Goal: Check status: Check status

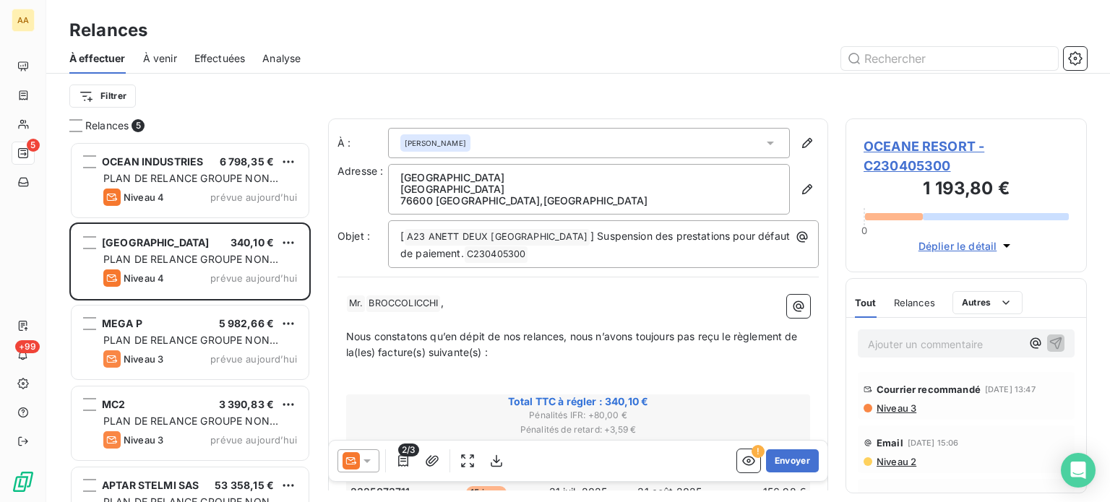
scroll to position [350, 230]
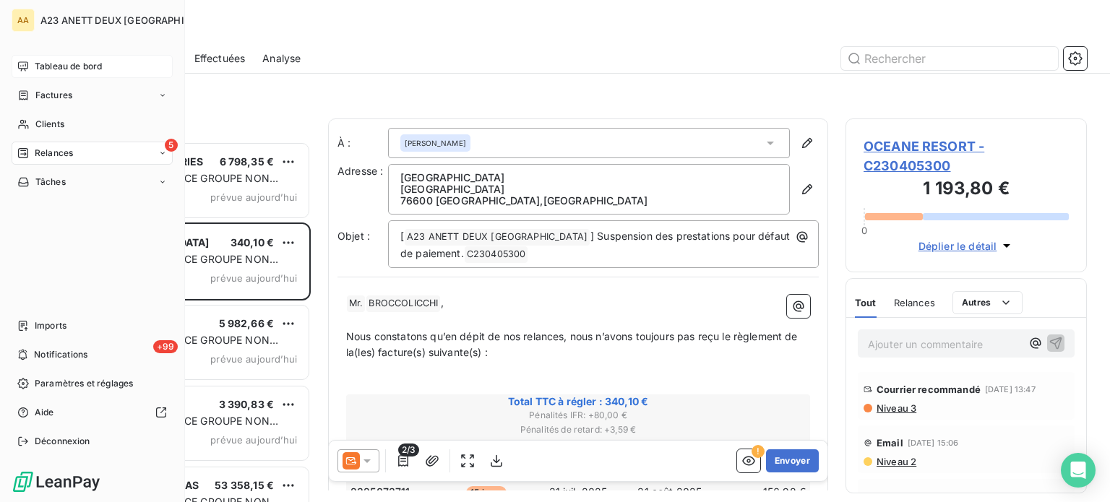
click at [46, 63] on span "Tableau de bord" at bounding box center [68, 66] width 67 height 13
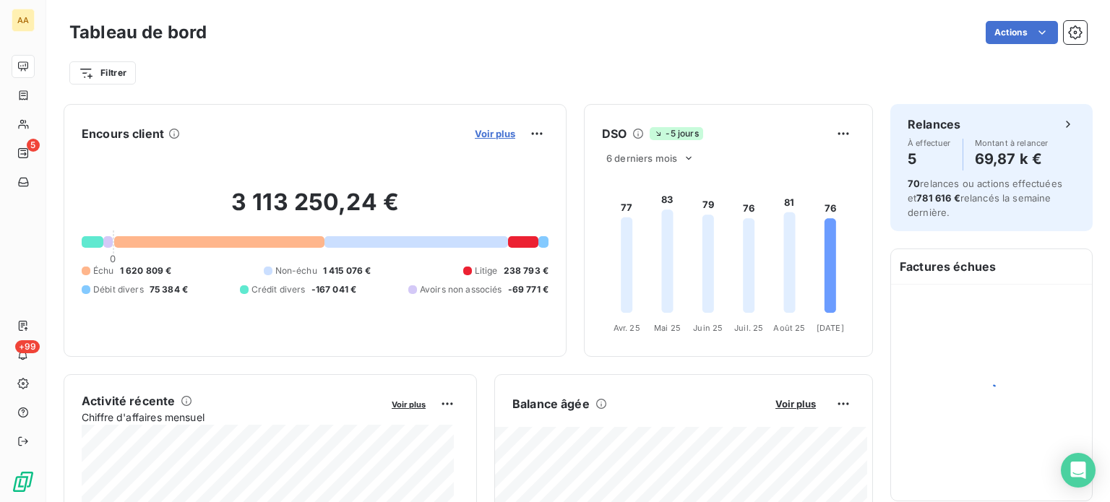
click at [477, 135] on span "Voir plus" at bounding box center [495, 134] width 40 height 12
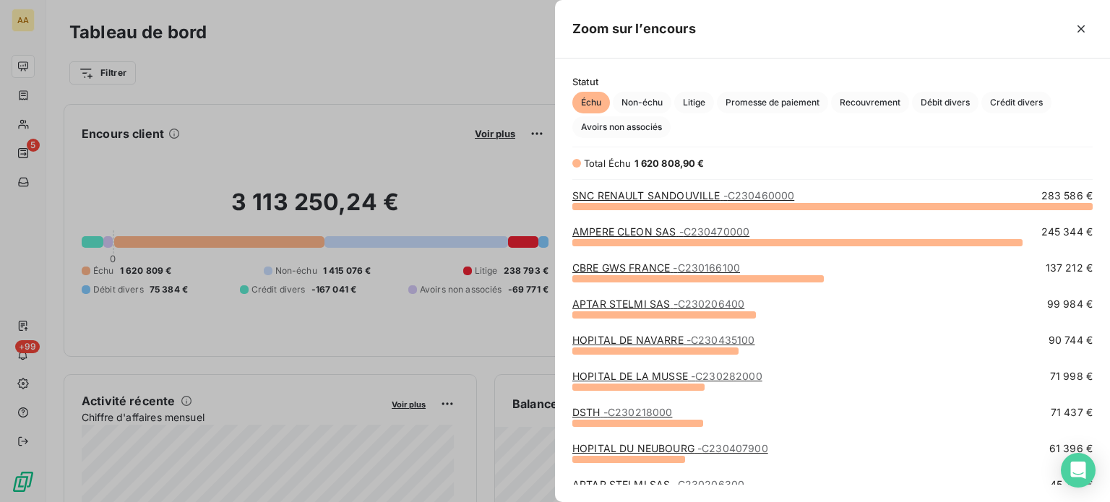
scroll to position [285, 543]
click at [596, 106] on span "Échu" at bounding box center [591, 103] width 38 height 22
click at [632, 197] on link "SNC RENAULT SANDOUVILLE - C230460000" at bounding box center [683, 195] width 222 height 12
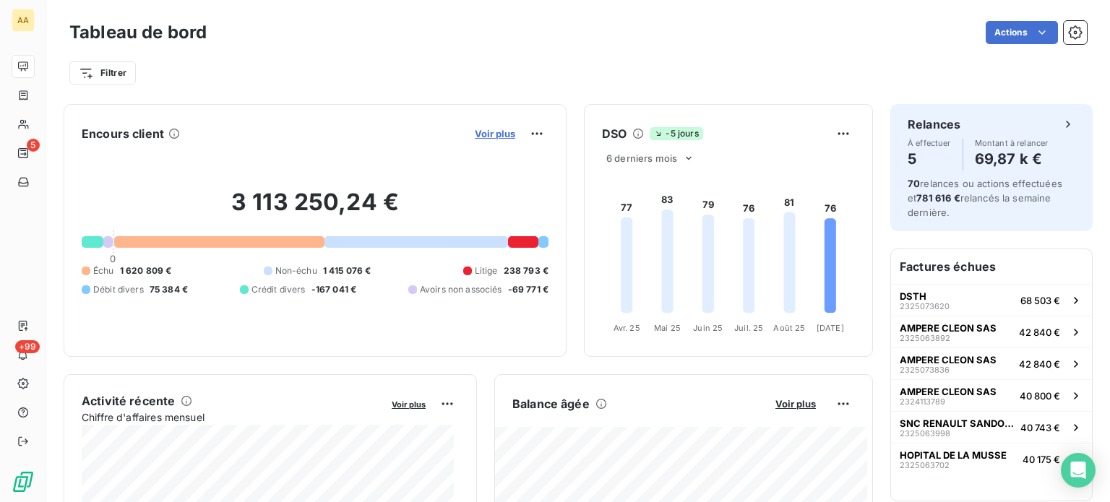
click at [485, 137] on span "Voir plus" at bounding box center [495, 134] width 40 height 12
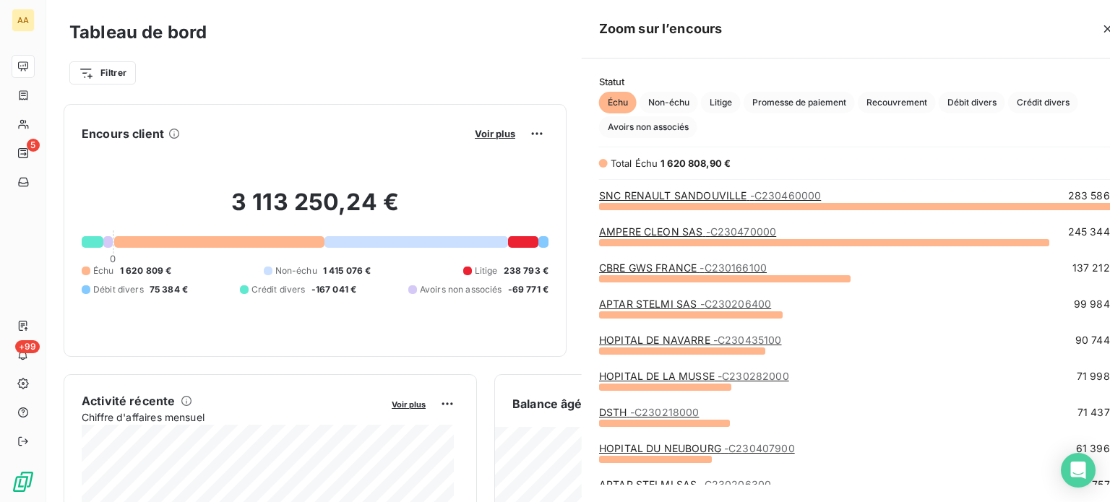
scroll to position [491, 543]
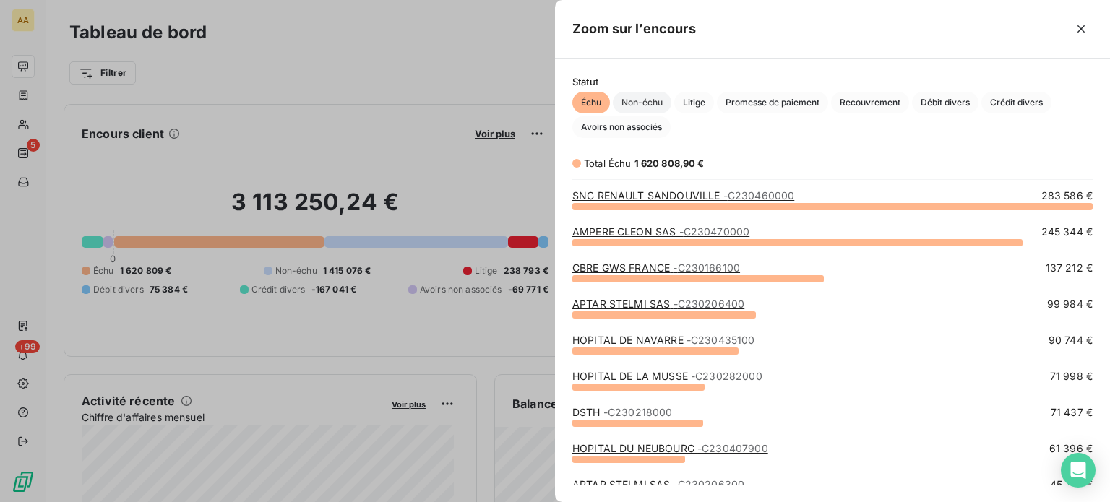
click at [652, 99] on span "Non-échu" at bounding box center [642, 103] width 59 height 22
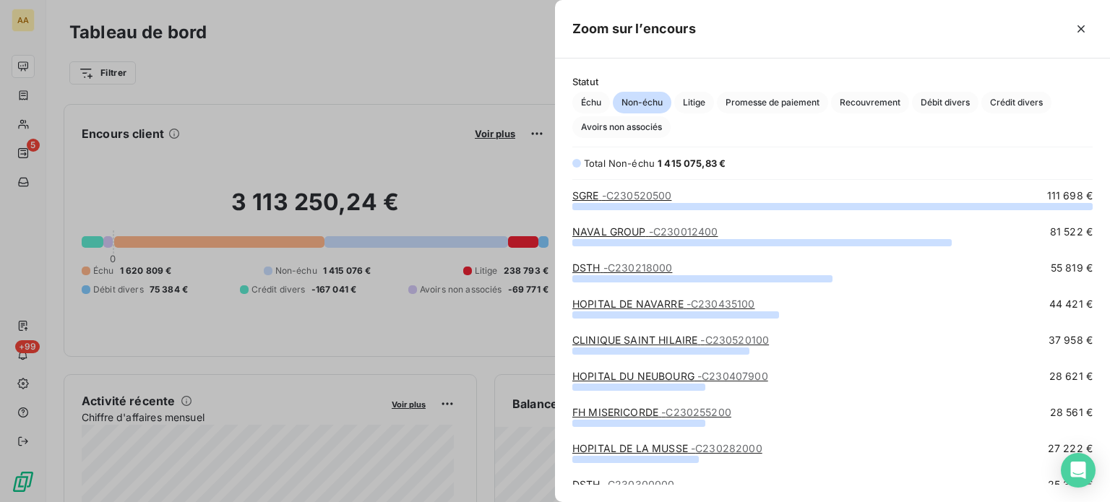
scroll to position [285, 543]
click at [597, 102] on span "Échu" at bounding box center [591, 103] width 38 height 22
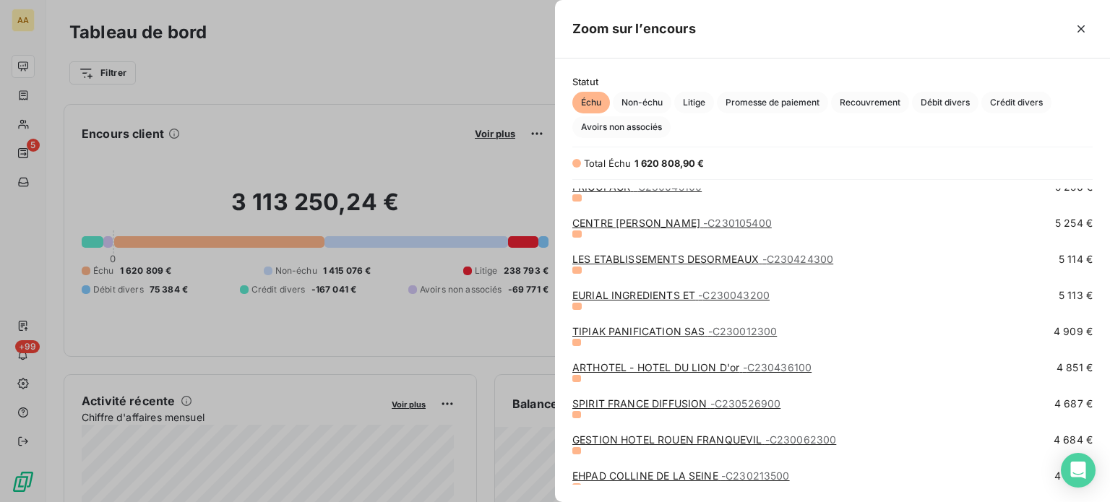
scroll to position [1229, 0]
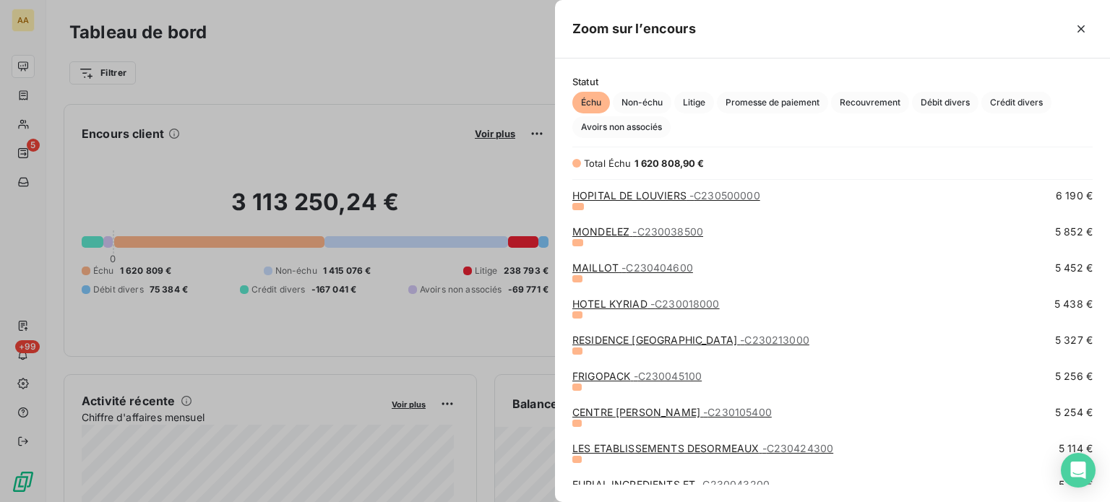
click at [451, 176] on div at bounding box center [555, 251] width 1110 height 502
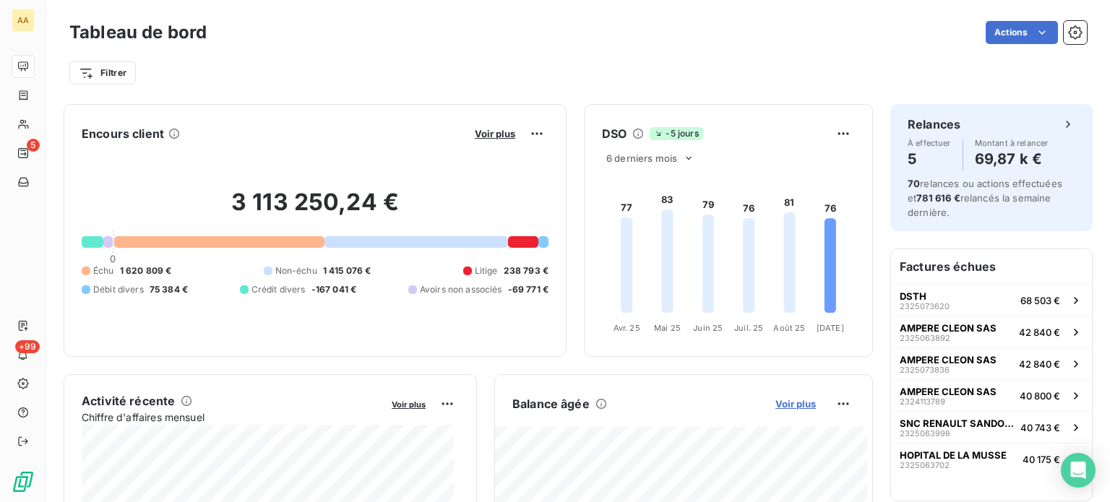
click at [785, 401] on span "Voir plus" at bounding box center [795, 404] width 40 height 12
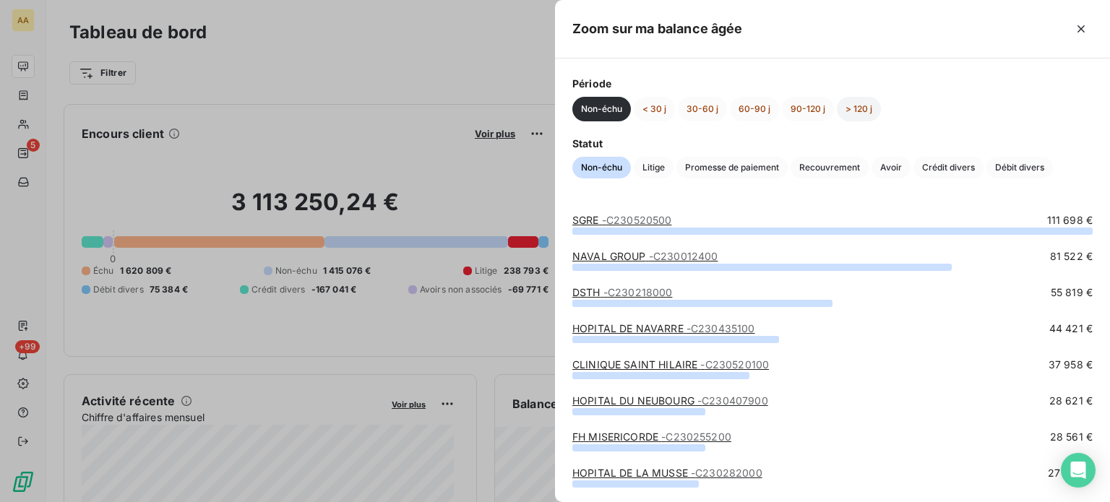
click at [863, 109] on button "> 120 j" at bounding box center [859, 109] width 44 height 25
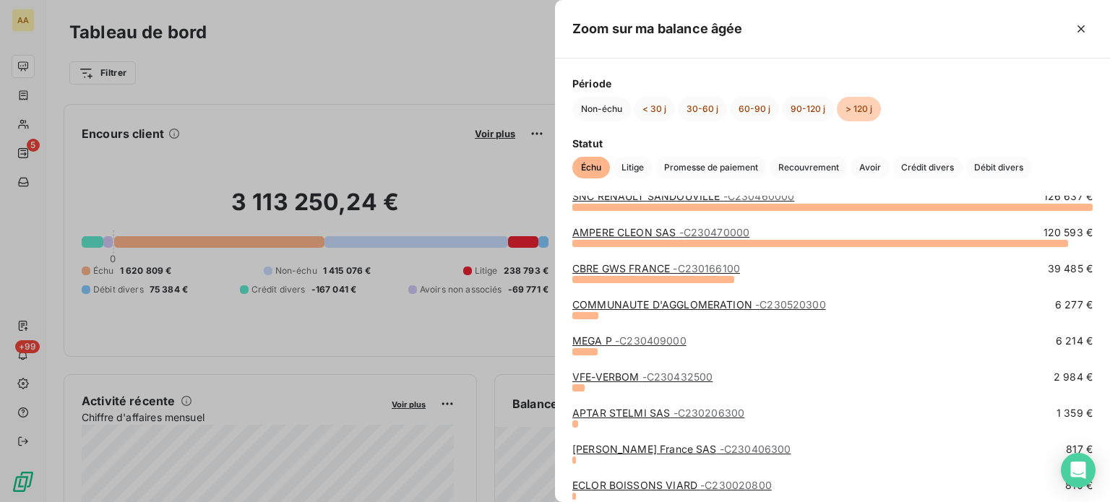
scroll to position [0, 0]
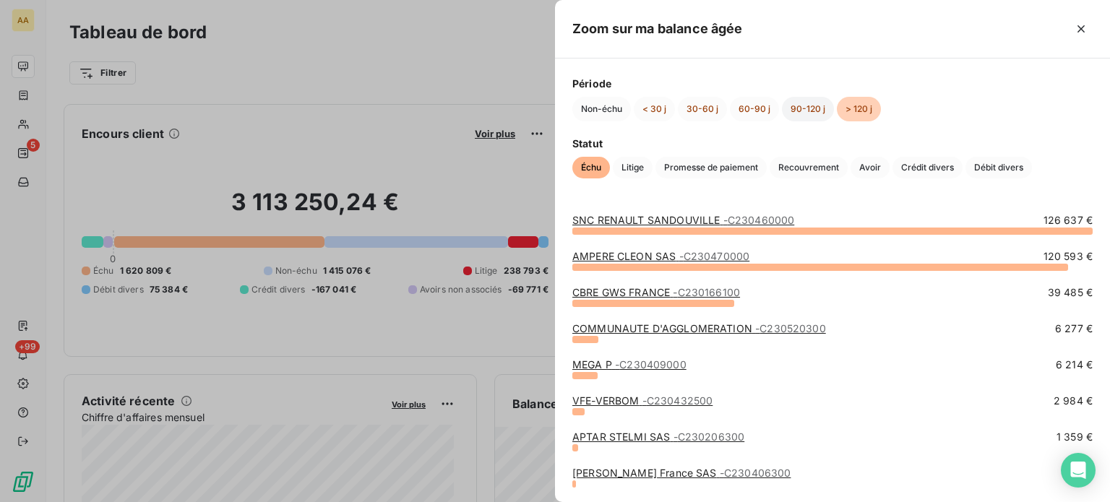
click at [806, 111] on button "90-120 j" at bounding box center [808, 109] width 52 height 25
